Goal: Navigation & Orientation: Find specific page/section

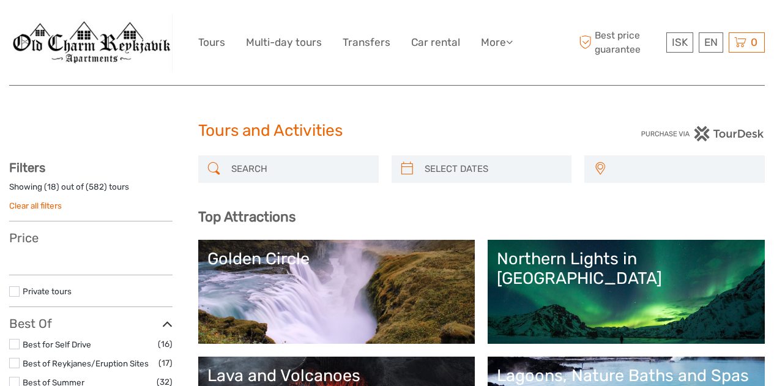
select select
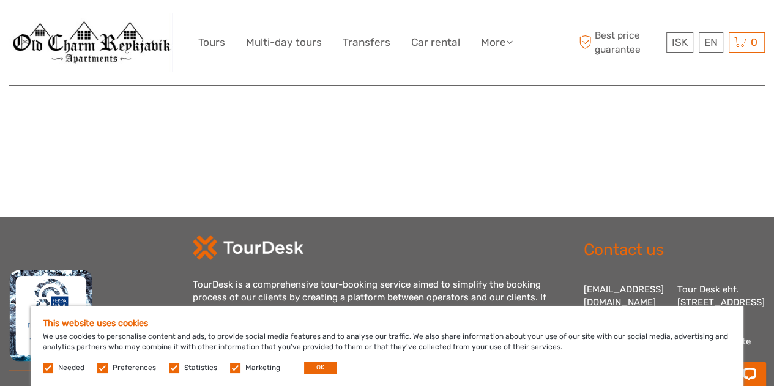
scroll to position [2287, 0]
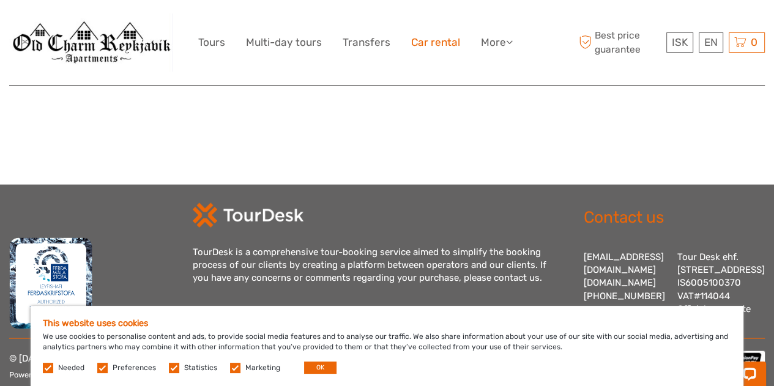
click at [439, 39] on link "Car rental" at bounding box center [435, 43] width 49 height 18
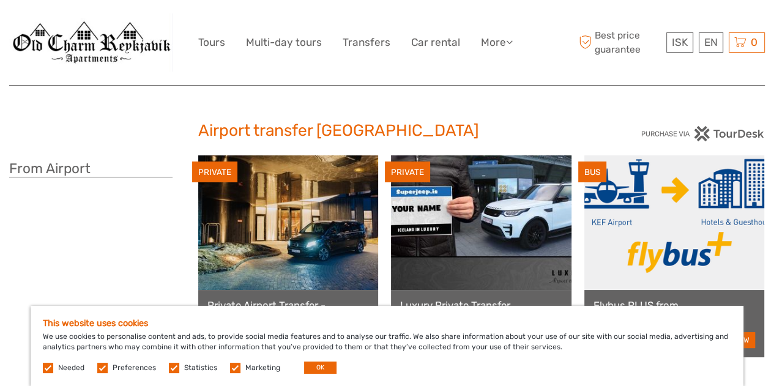
click at [283, 56] on div "ISK ISK € $ £ EN English Español Deutsch Tours Multi-day tours Transfers Car re…" at bounding box center [387, 42] width 378 height 67
click at [98, 26] on img at bounding box center [90, 42] width 163 height 58
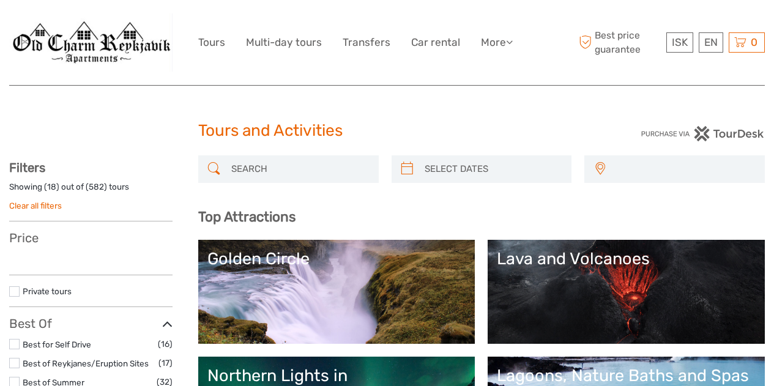
select select
